Goal: Navigation & Orientation: Understand site structure

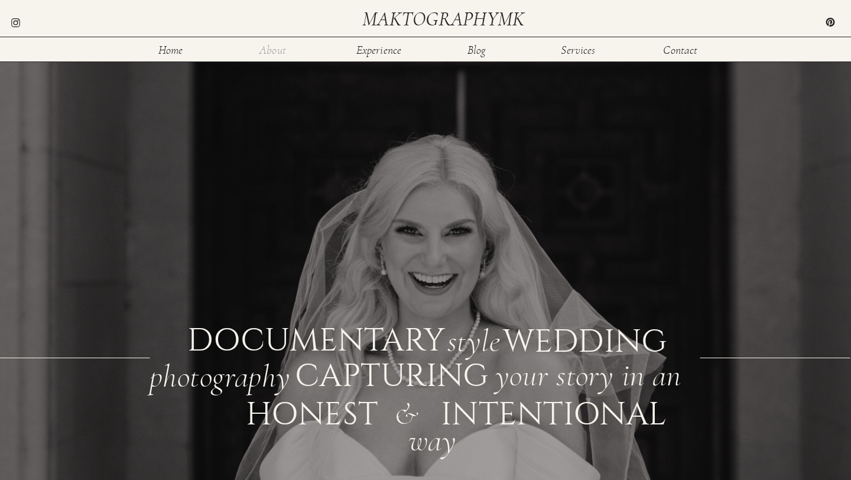
click at [281, 53] on nav "About" at bounding box center [272, 49] width 38 height 10
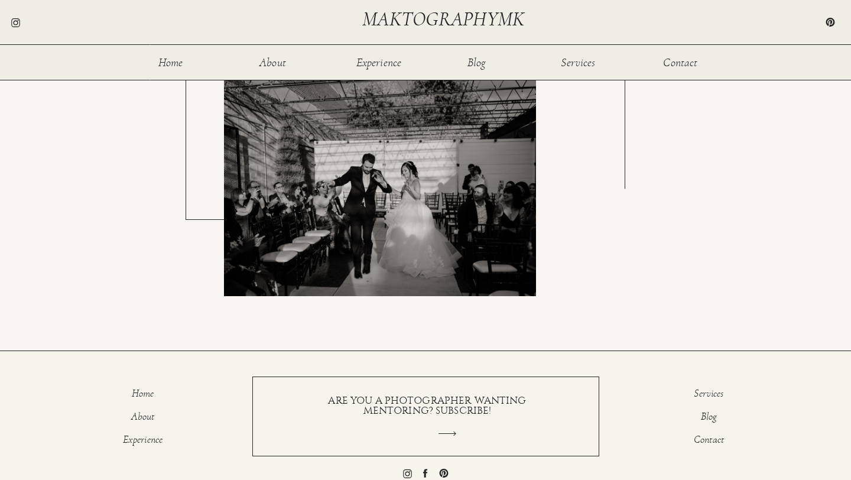
scroll to position [2154, 0]
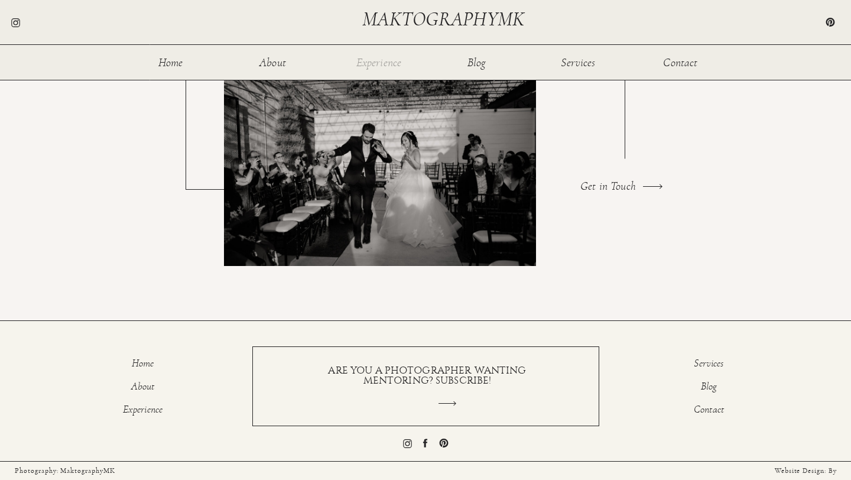
click at [370, 58] on nav "Experience" at bounding box center [378, 62] width 47 height 10
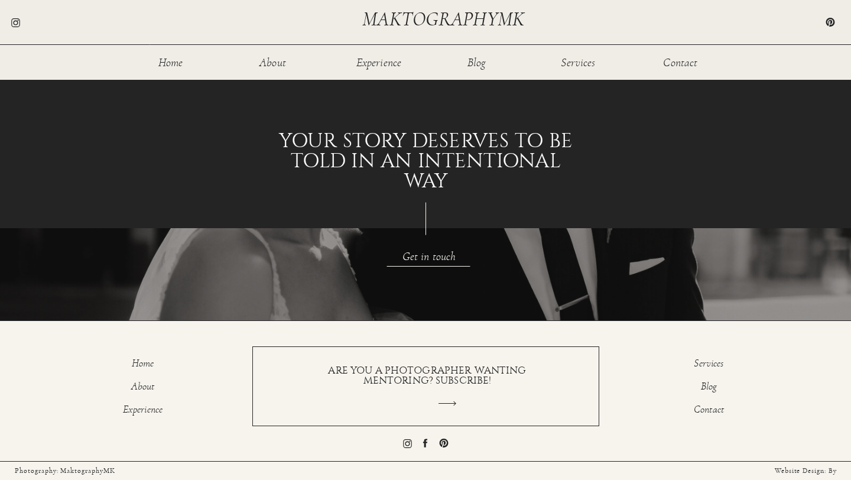
scroll to position [517, 0]
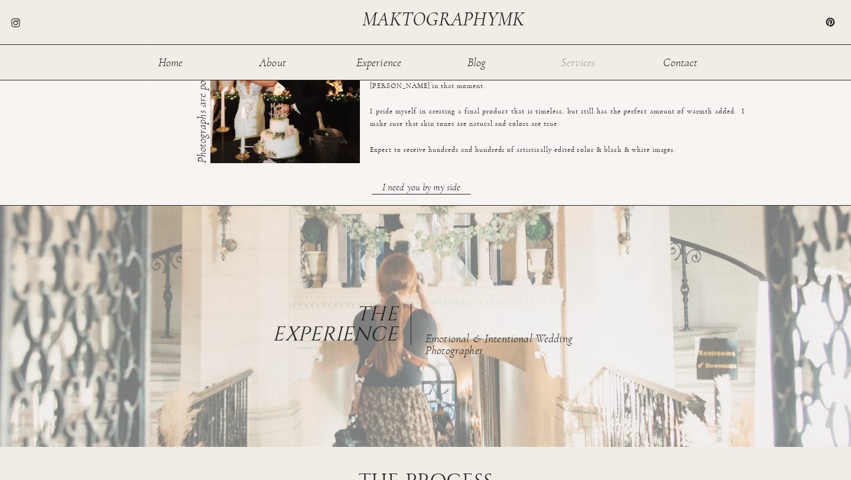
click at [577, 63] on nav "Services" at bounding box center [578, 62] width 38 height 10
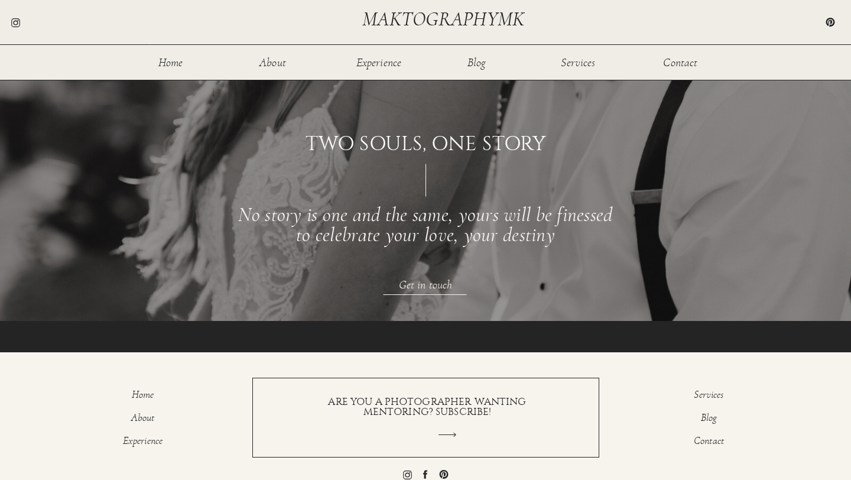
scroll to position [1545, 0]
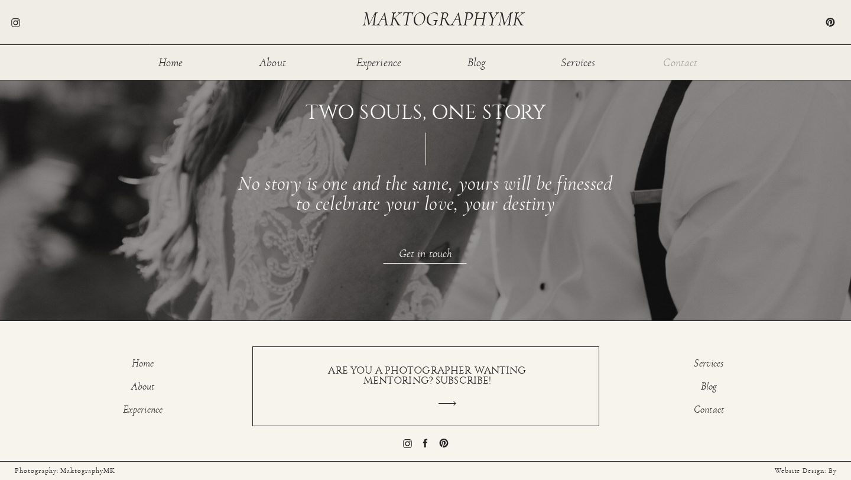
click at [690, 62] on nav "Contact" at bounding box center [680, 62] width 38 height 10
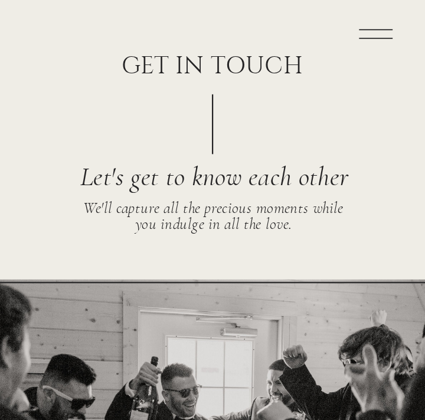
click at [365, 37] on icon at bounding box center [376, 34] width 83 height 44
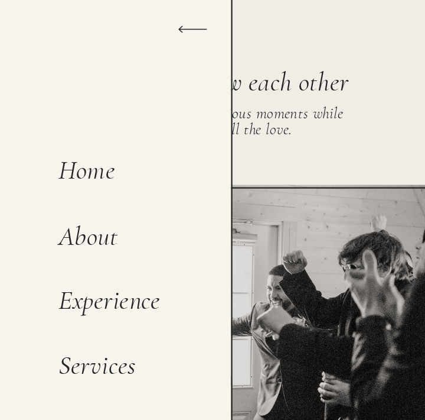
scroll to position [100, 0]
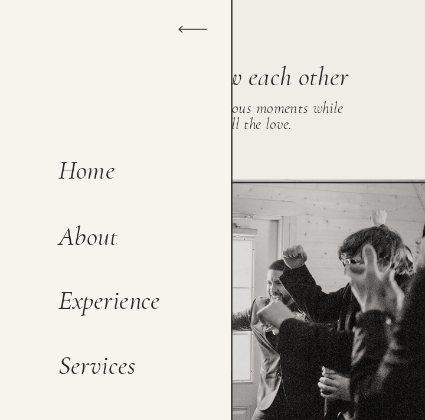
click at [89, 238] on nav "About" at bounding box center [113, 243] width 110 height 41
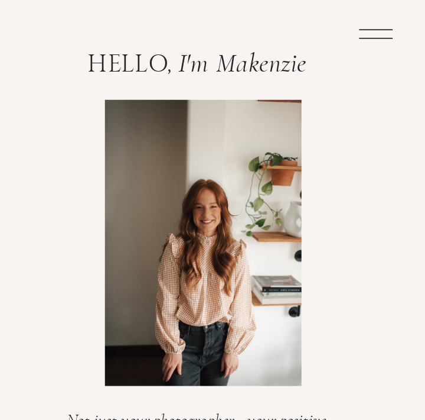
click at [370, 29] on icon at bounding box center [376, 34] width 83 height 44
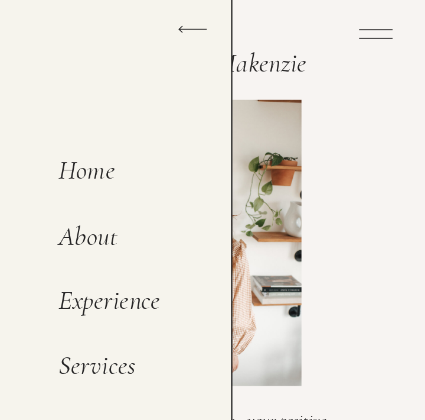
click at [113, 365] on nav "Services" at bounding box center [113, 371] width 110 height 38
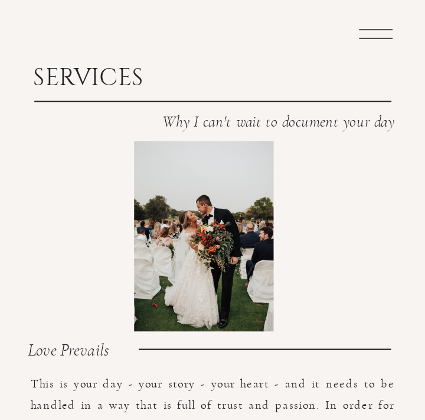
click at [374, 33] on icon at bounding box center [376, 34] width 83 height 44
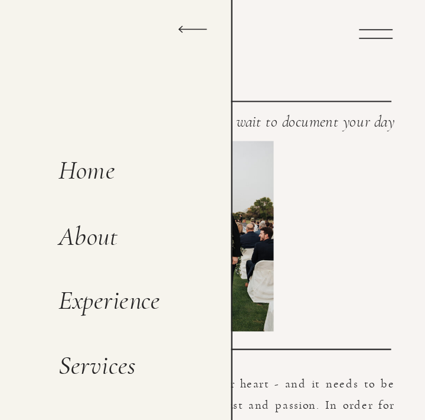
click at [94, 168] on nav "Home" at bounding box center [113, 177] width 110 height 41
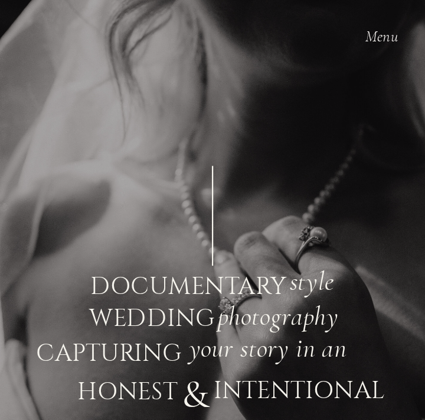
click at [144, 41] on div at bounding box center [213, 335] width 443 height 670
